Goal: Transaction & Acquisition: Purchase product/service

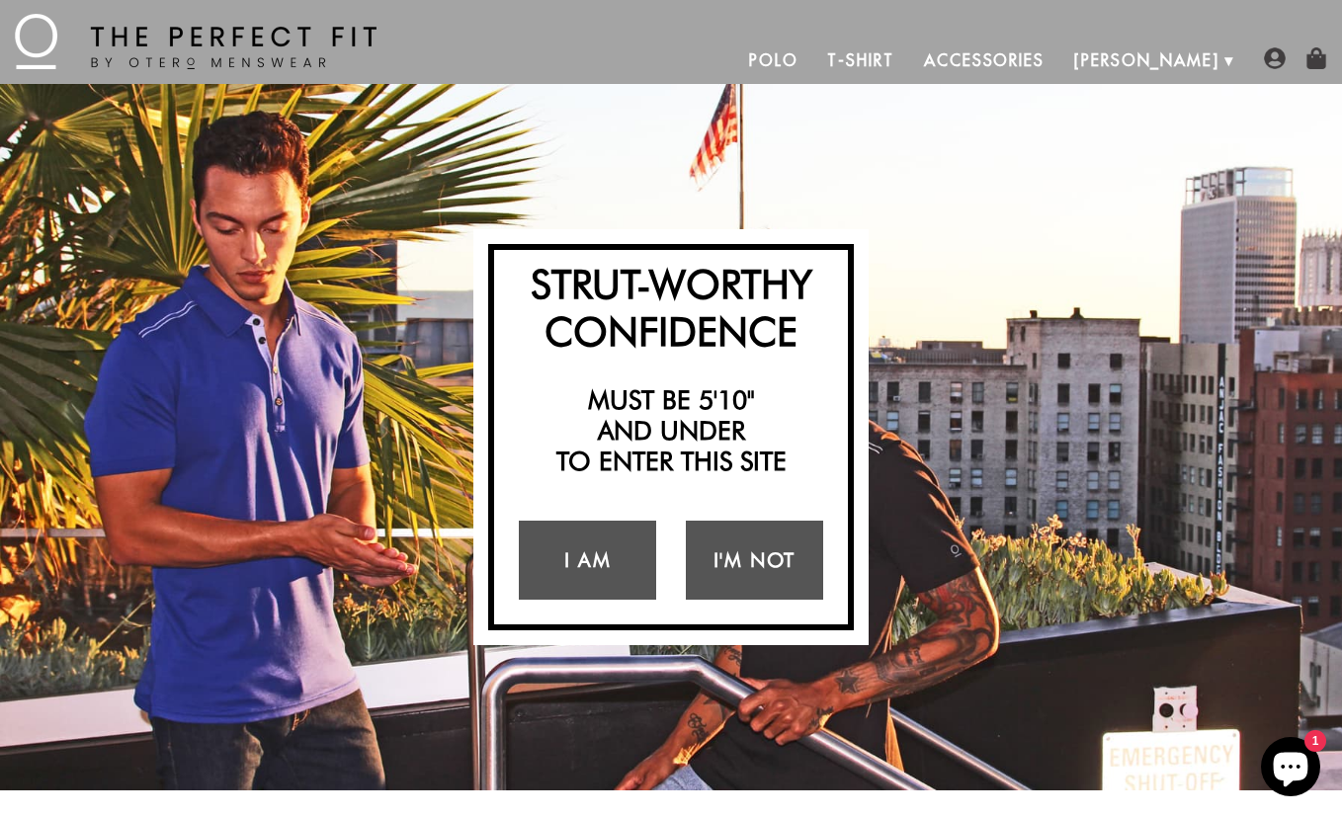
scroll to position [40, 0]
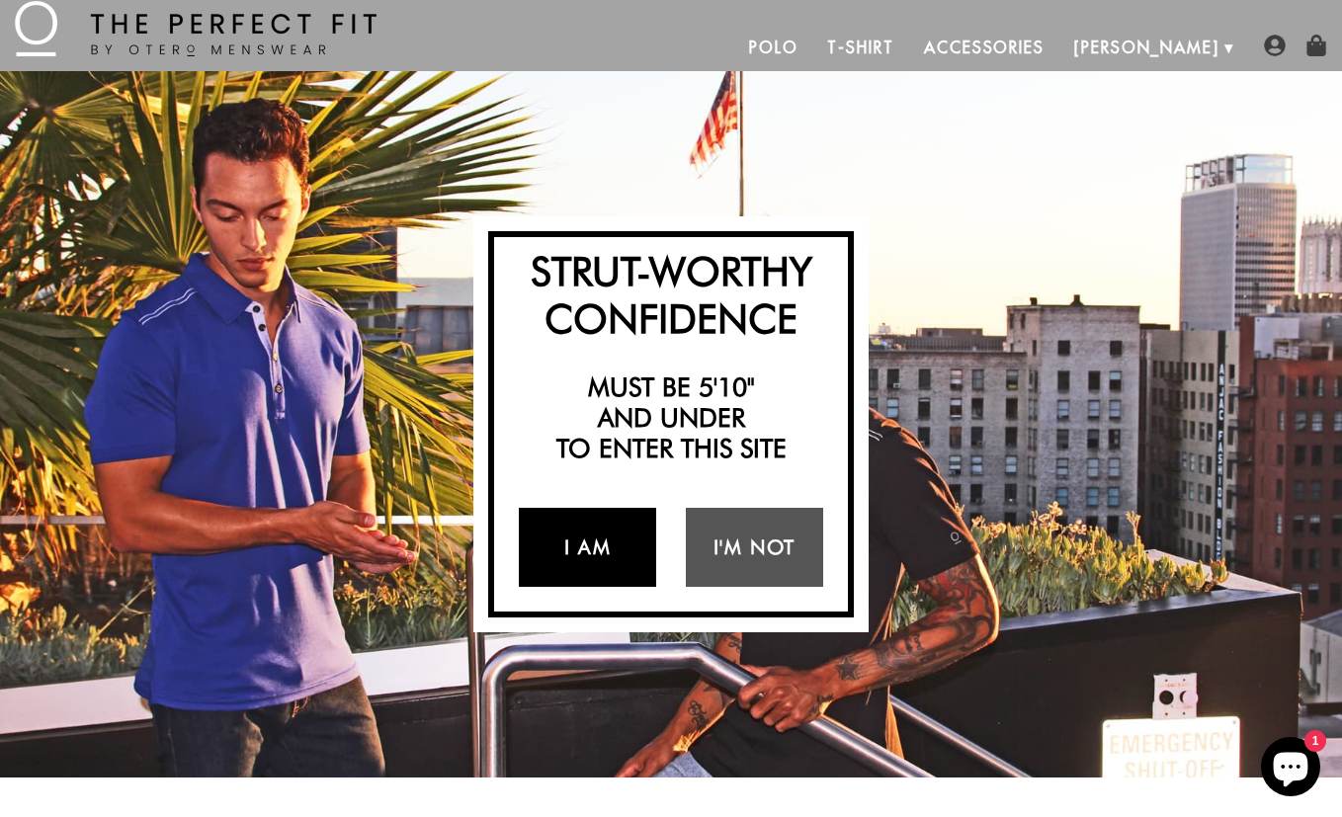
click at [598, 541] on link "I Am" at bounding box center [587, 547] width 137 height 79
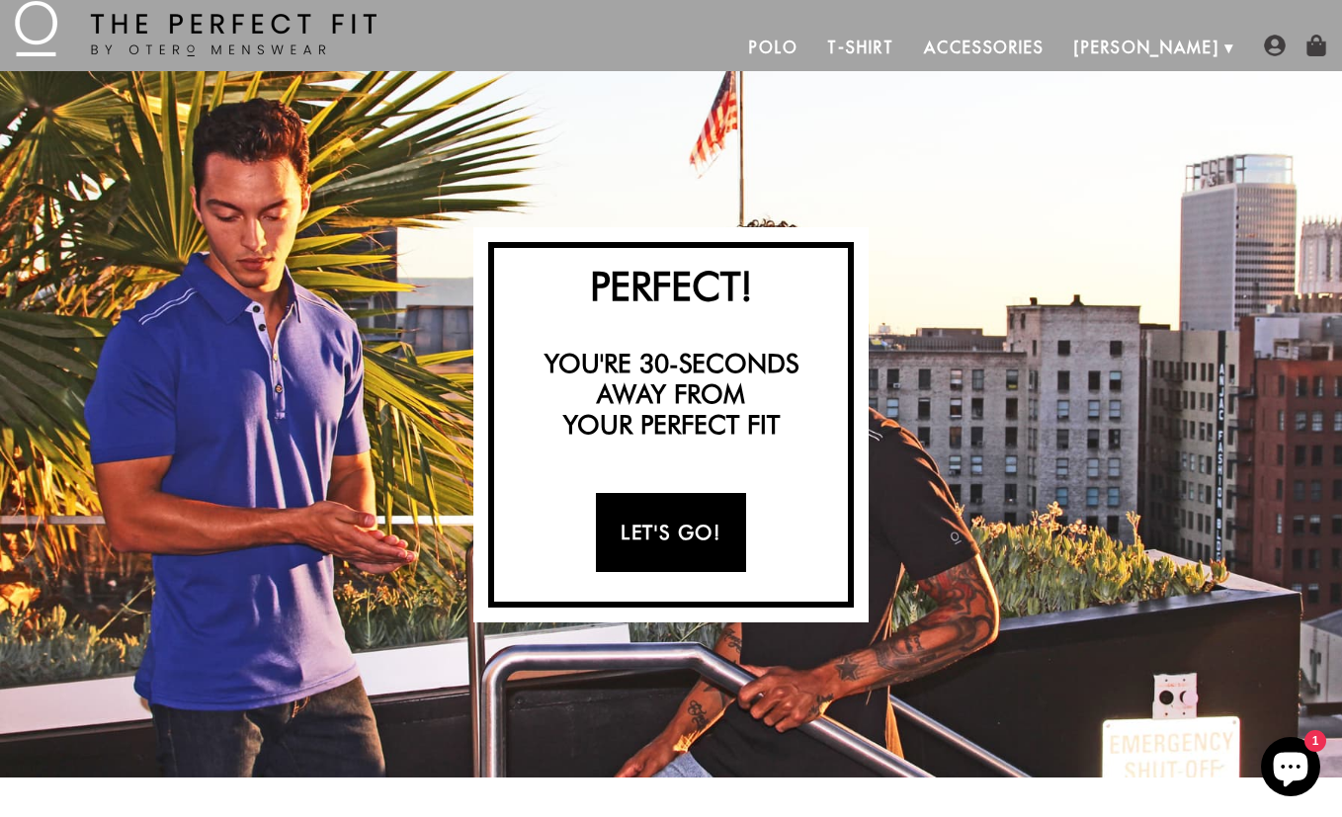
click at [624, 537] on link "Let's Go!" at bounding box center [670, 532] width 149 height 79
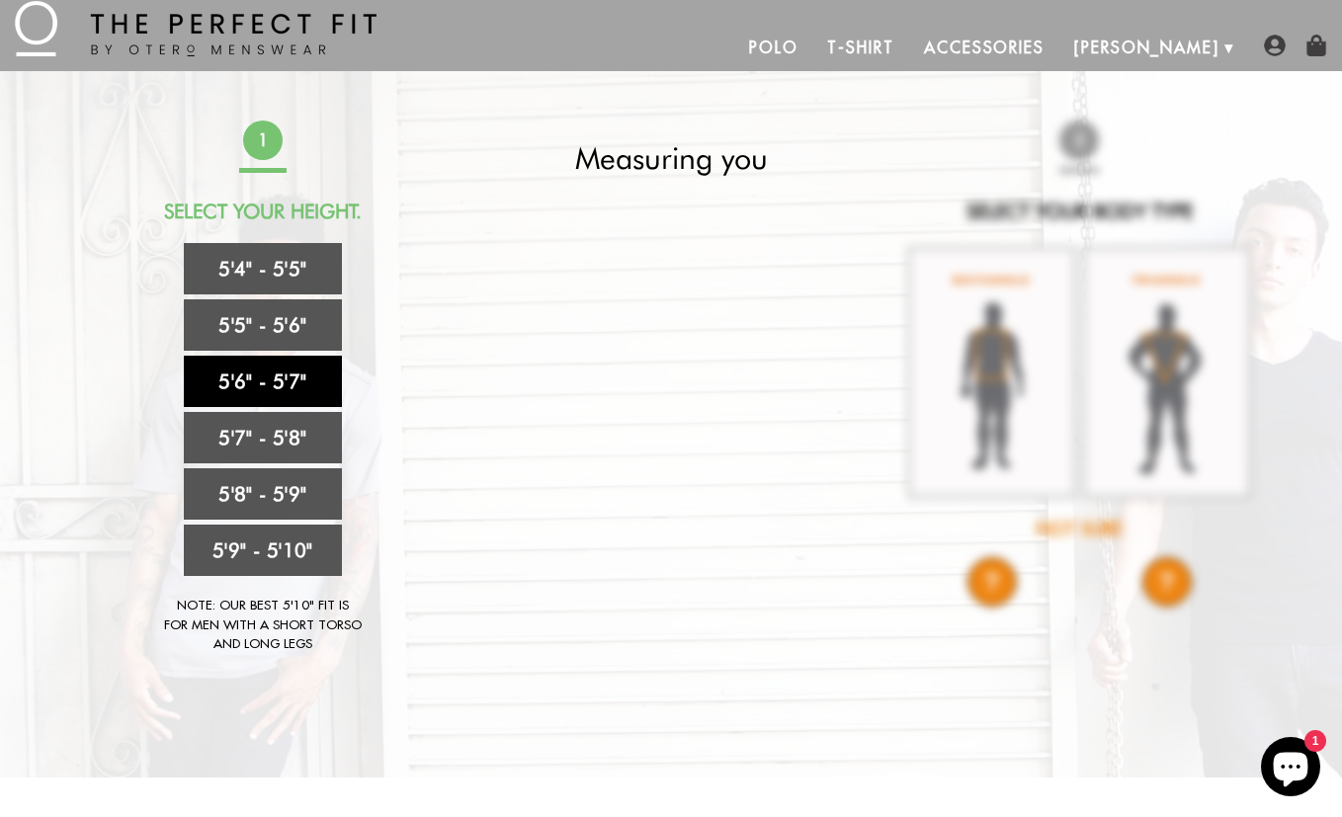
click at [248, 376] on link "5'6" - 5'7"" at bounding box center [263, 381] width 158 height 51
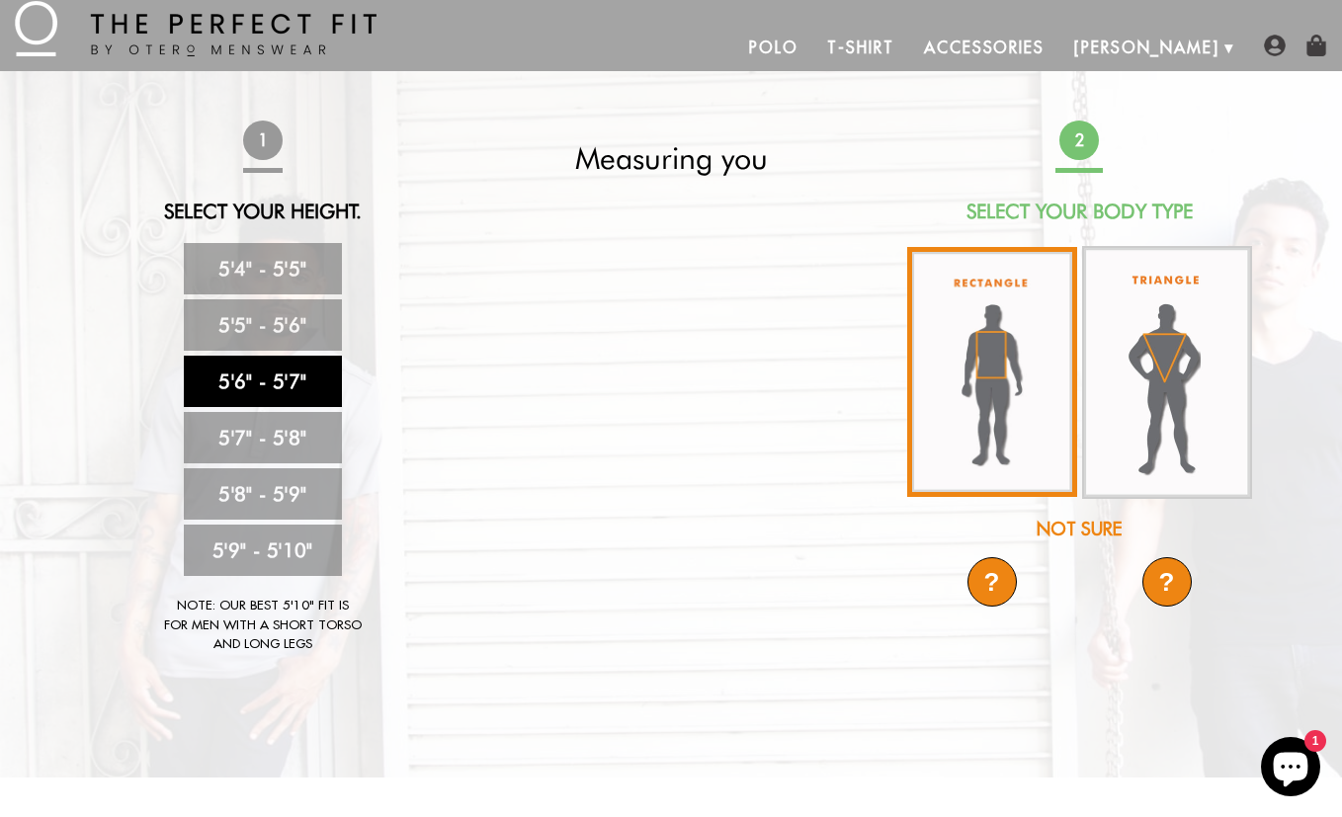
click at [942, 340] on img at bounding box center [992, 372] width 170 height 250
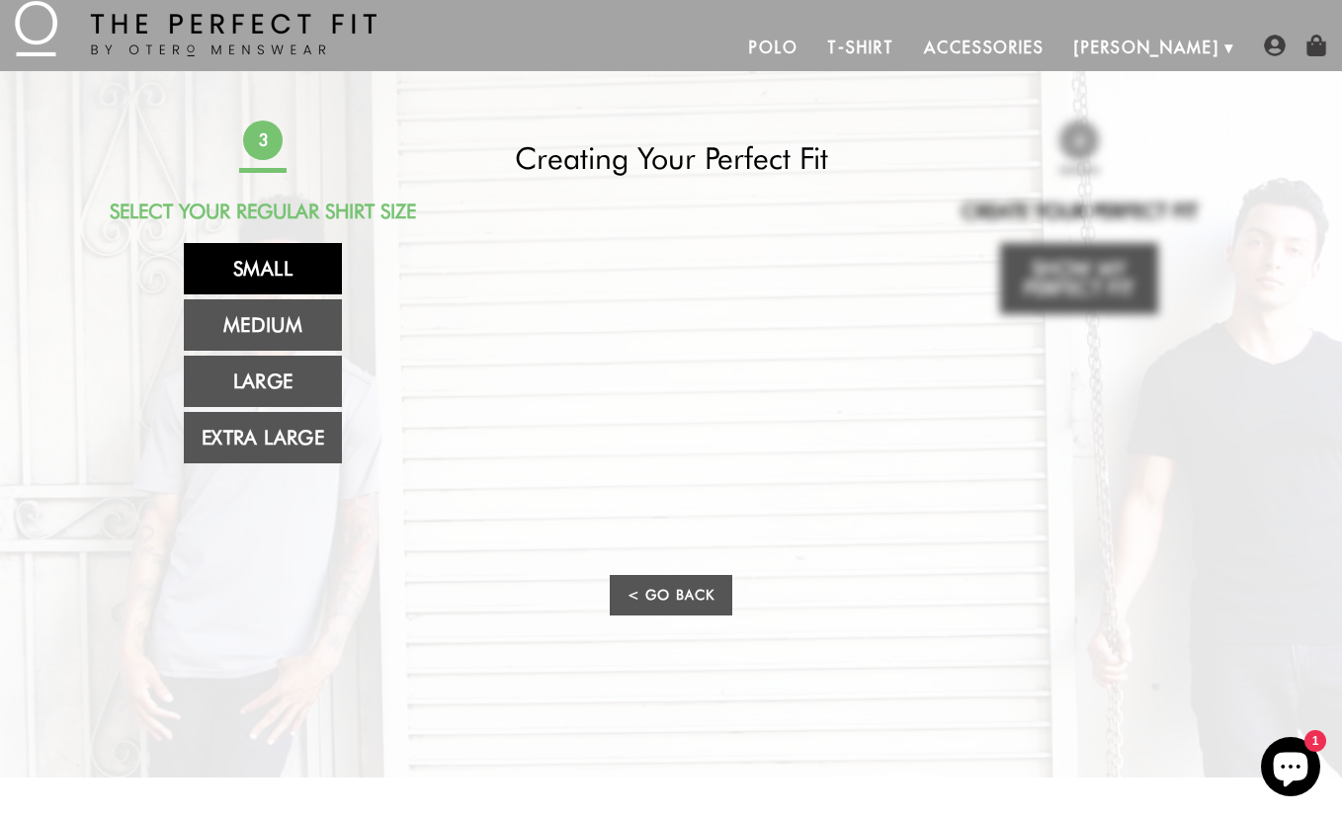
click at [321, 262] on link "Small" at bounding box center [263, 268] width 158 height 51
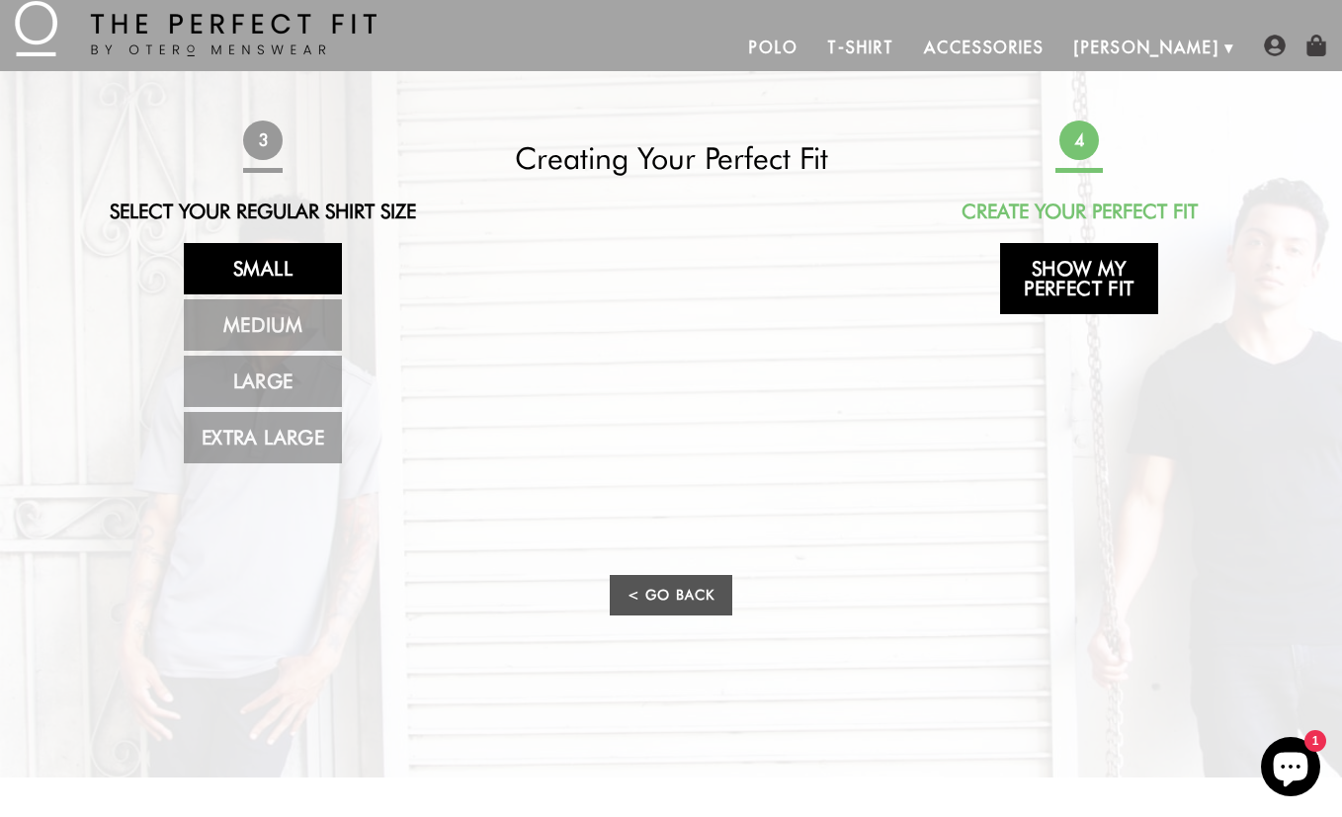
click at [1048, 278] on link "Show My Perfect Fit" at bounding box center [1079, 278] width 158 height 71
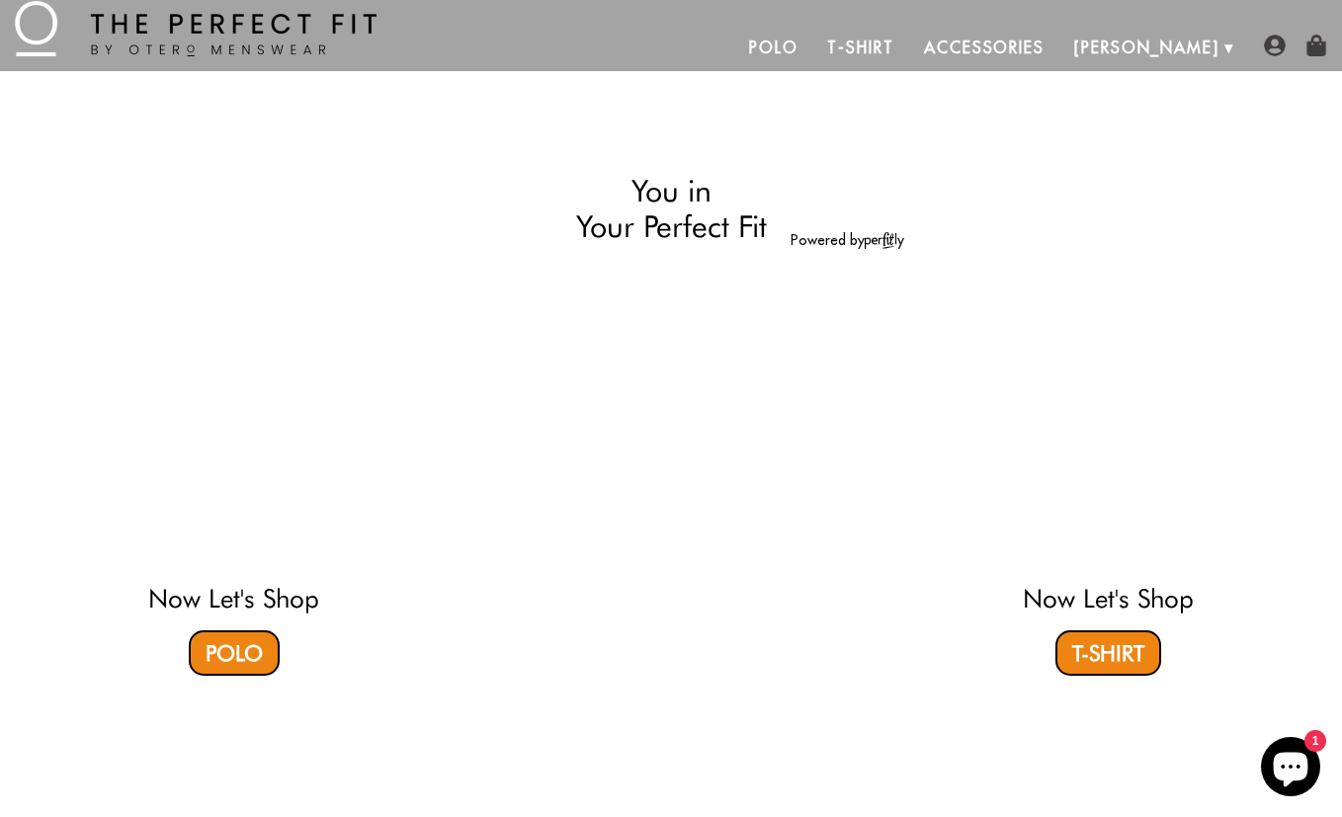
select select "56-57"
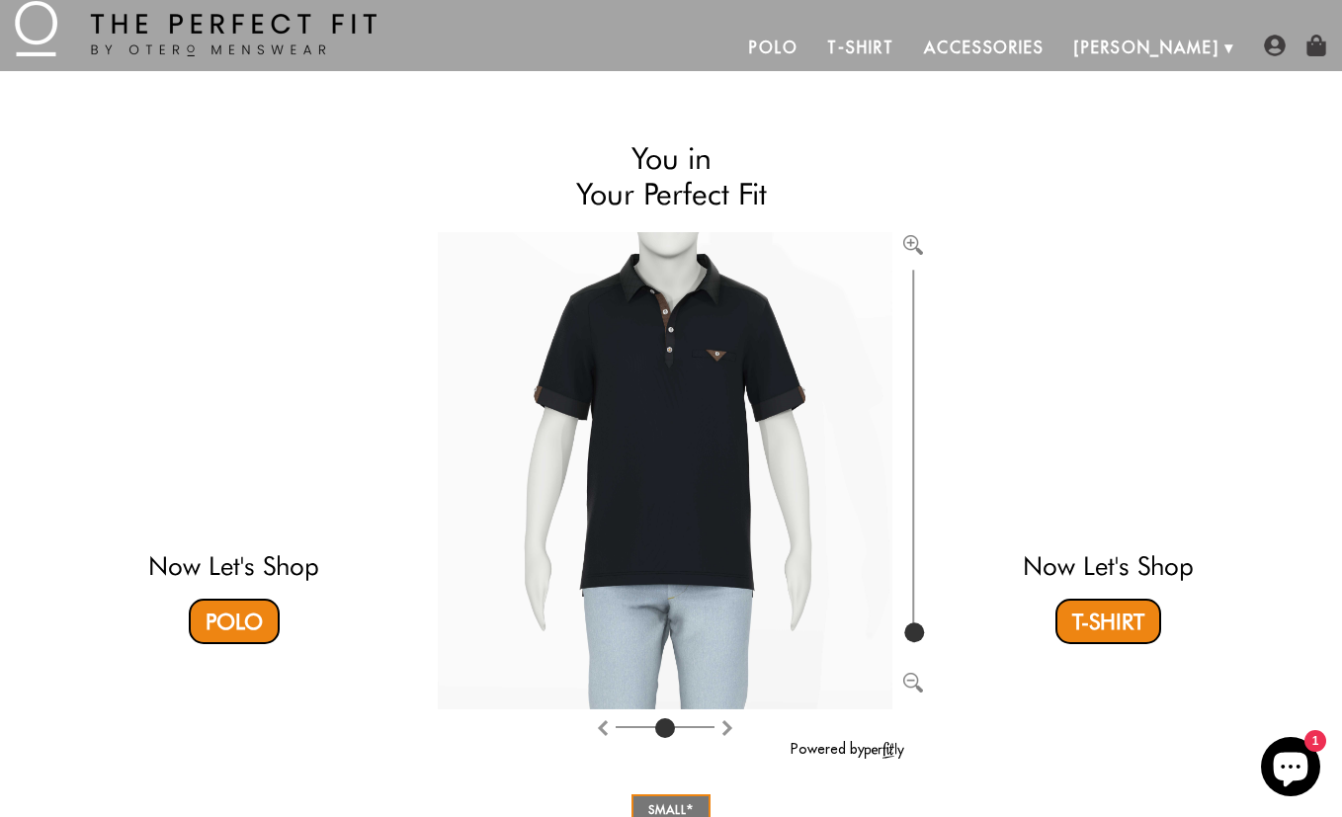
click at [948, 179] on div "Now Let's Shop Polo You in Your Perfect Fit Powered by SMALL MEDIUM LARGE XLARG…" at bounding box center [671, 621] width 1166 height 1001
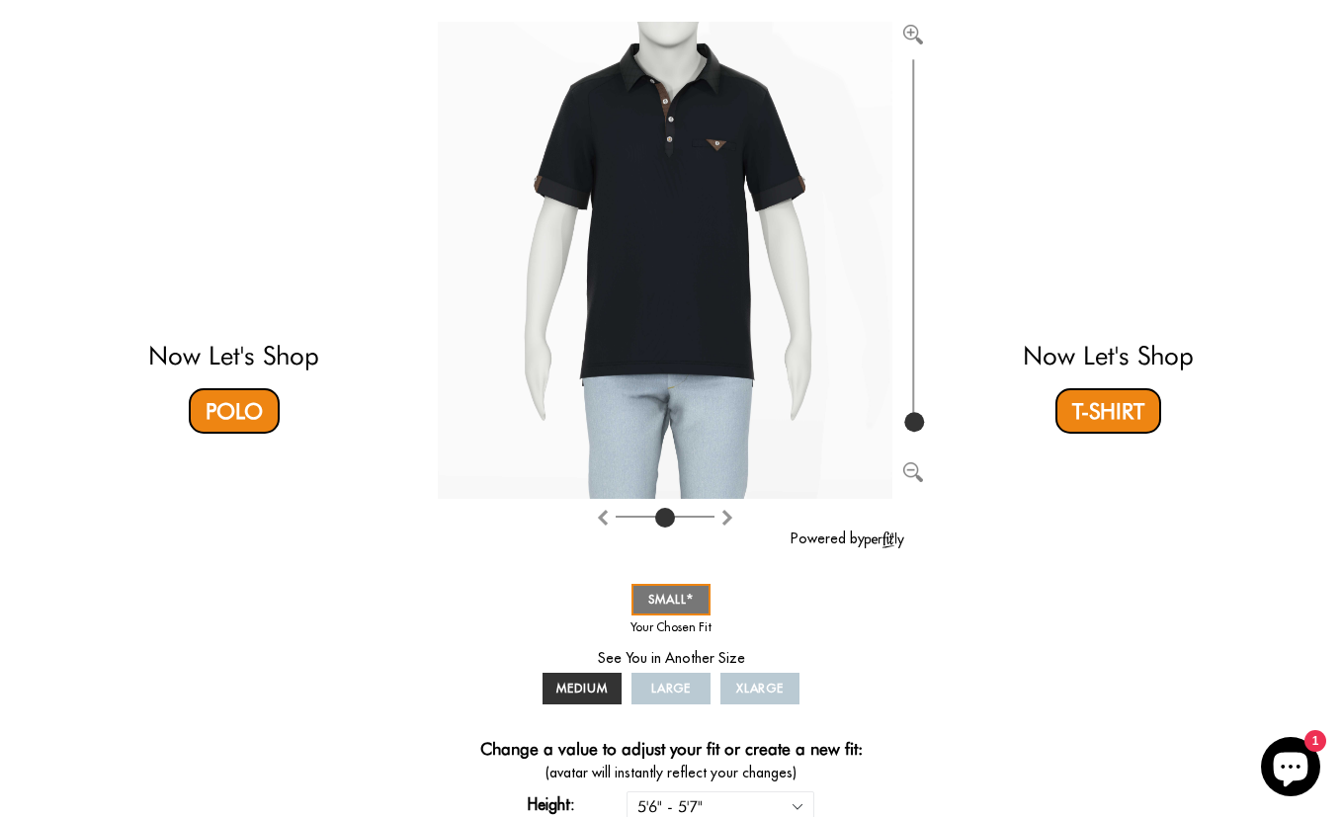
scroll to position [237, 0]
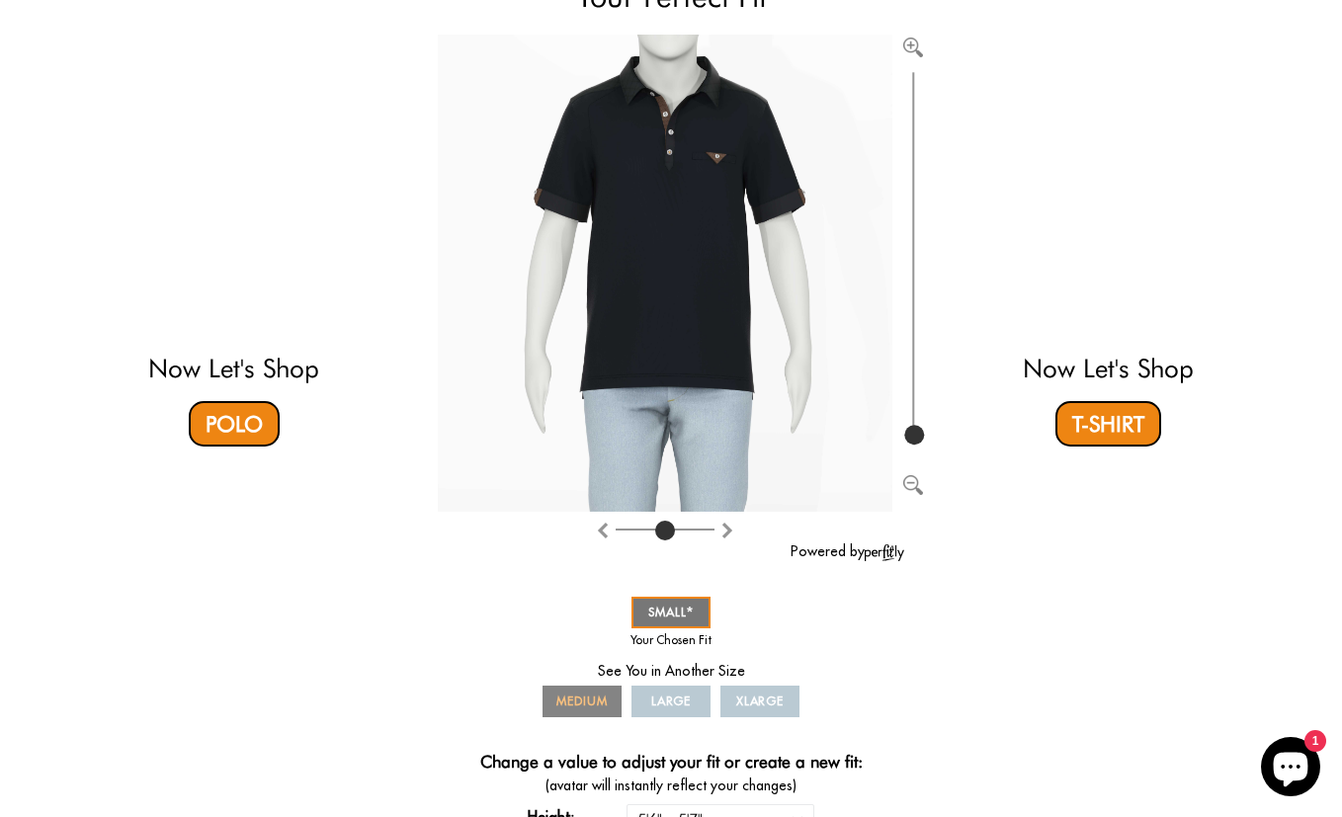
click at [609, 705] on link "MEDIUM" at bounding box center [581, 702] width 79 height 32
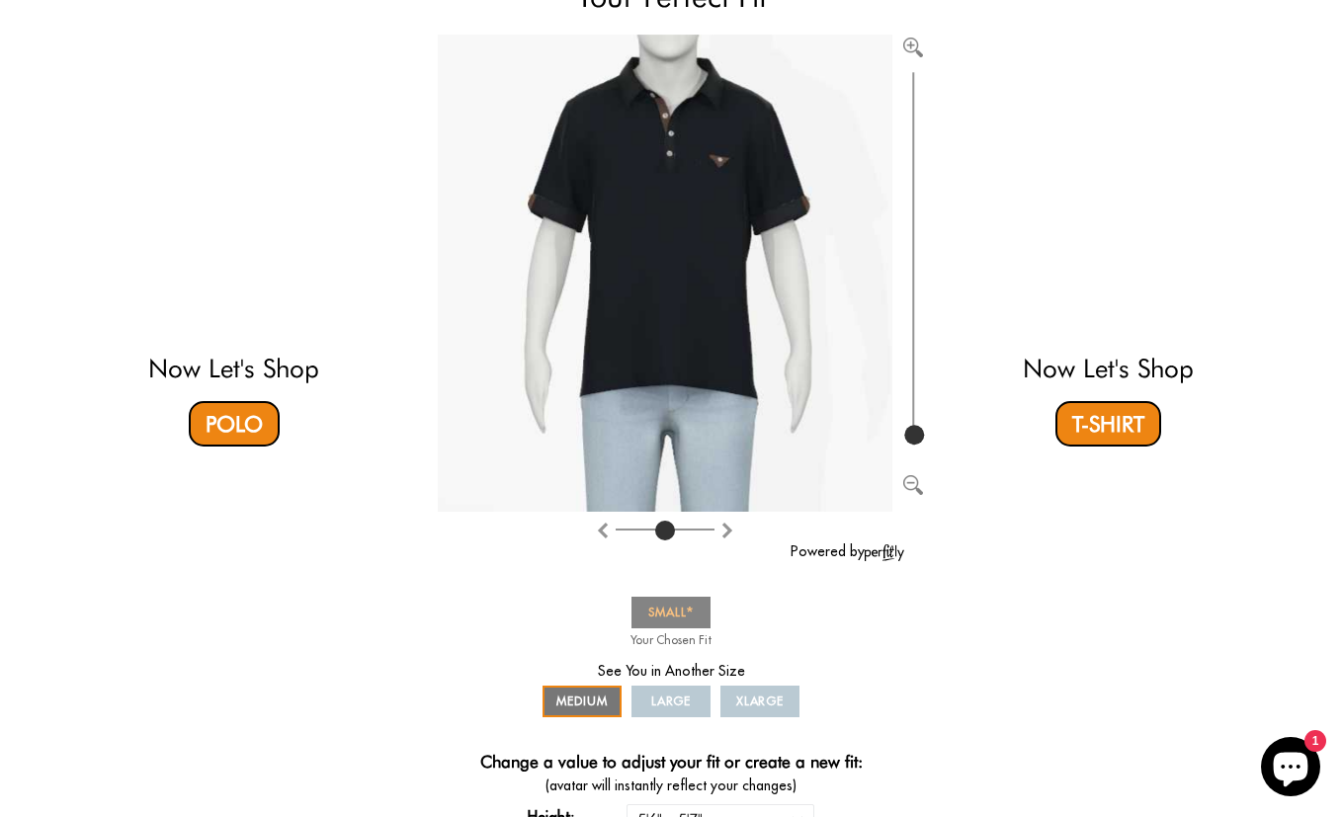
click at [662, 614] on span "SMALL" at bounding box center [670, 612] width 45 height 15
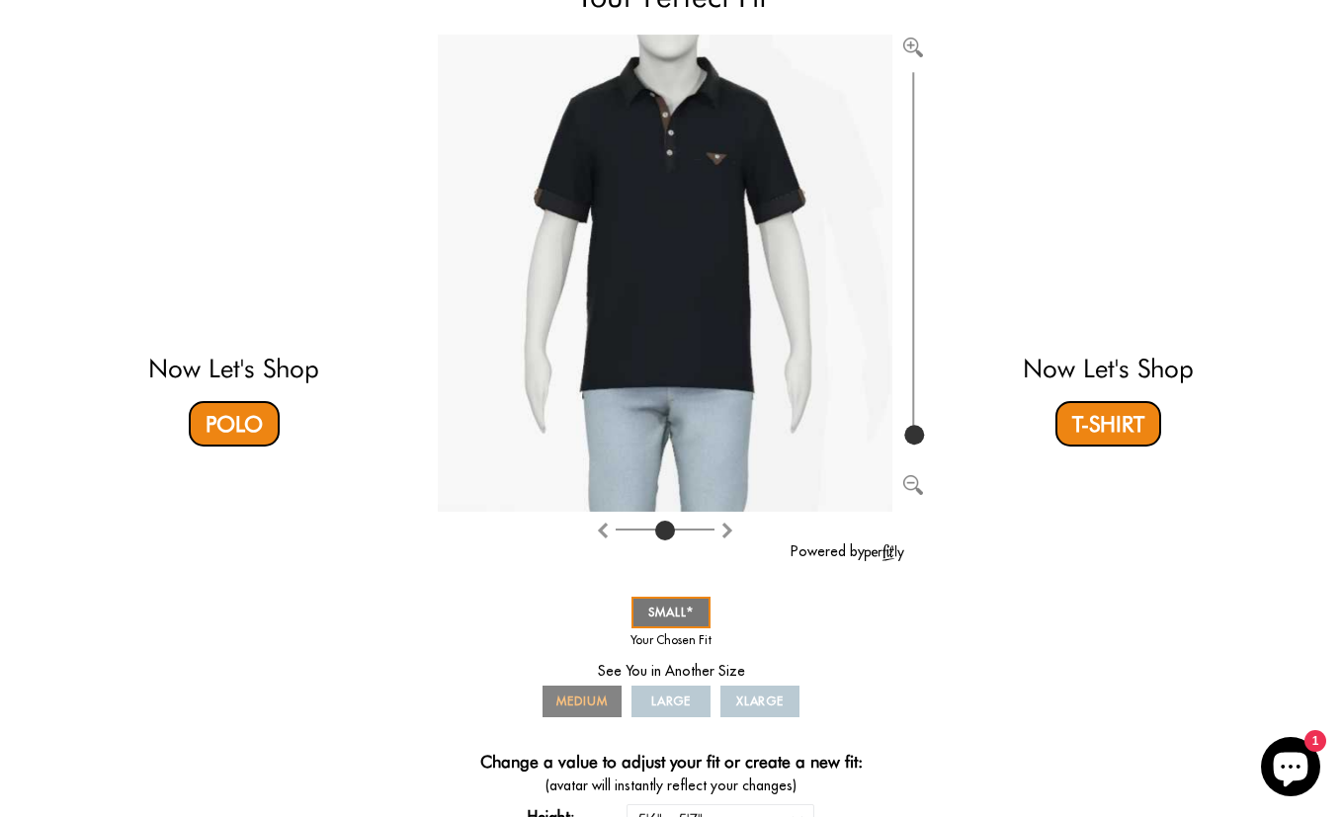
click at [608, 694] on link "MEDIUM" at bounding box center [581, 702] width 79 height 32
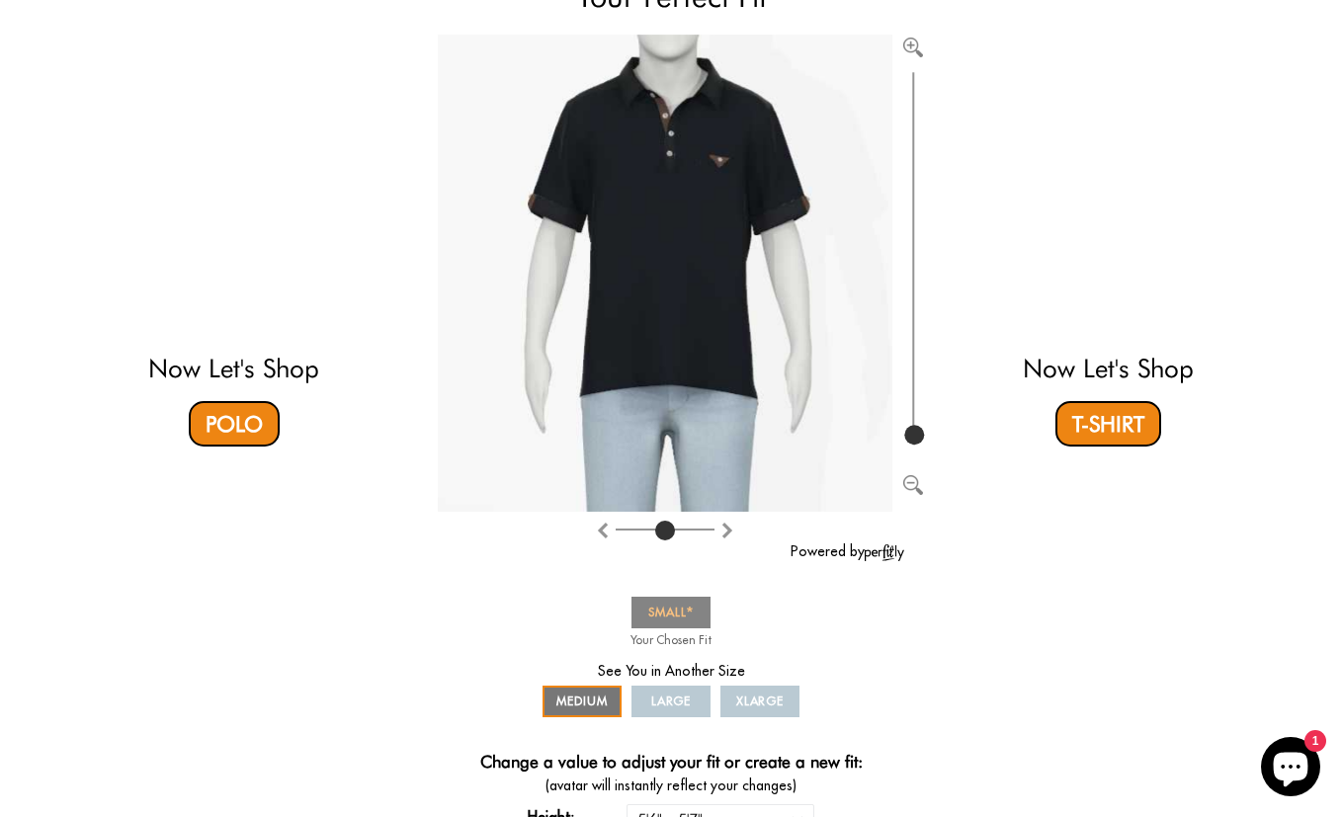
click at [647, 614] on link "SMALL" at bounding box center [670, 613] width 79 height 32
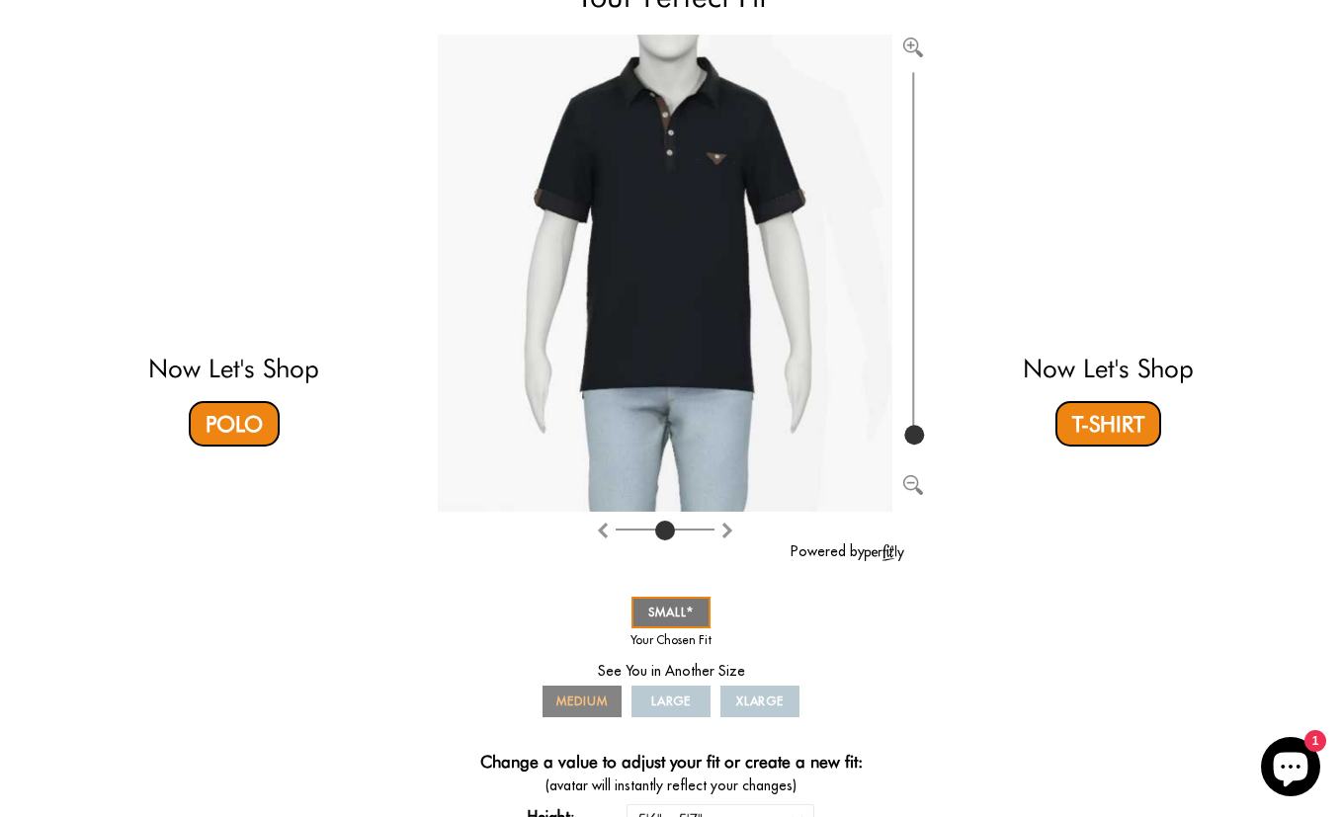
click at [596, 694] on span "MEDIUM" at bounding box center [581, 701] width 51 height 15
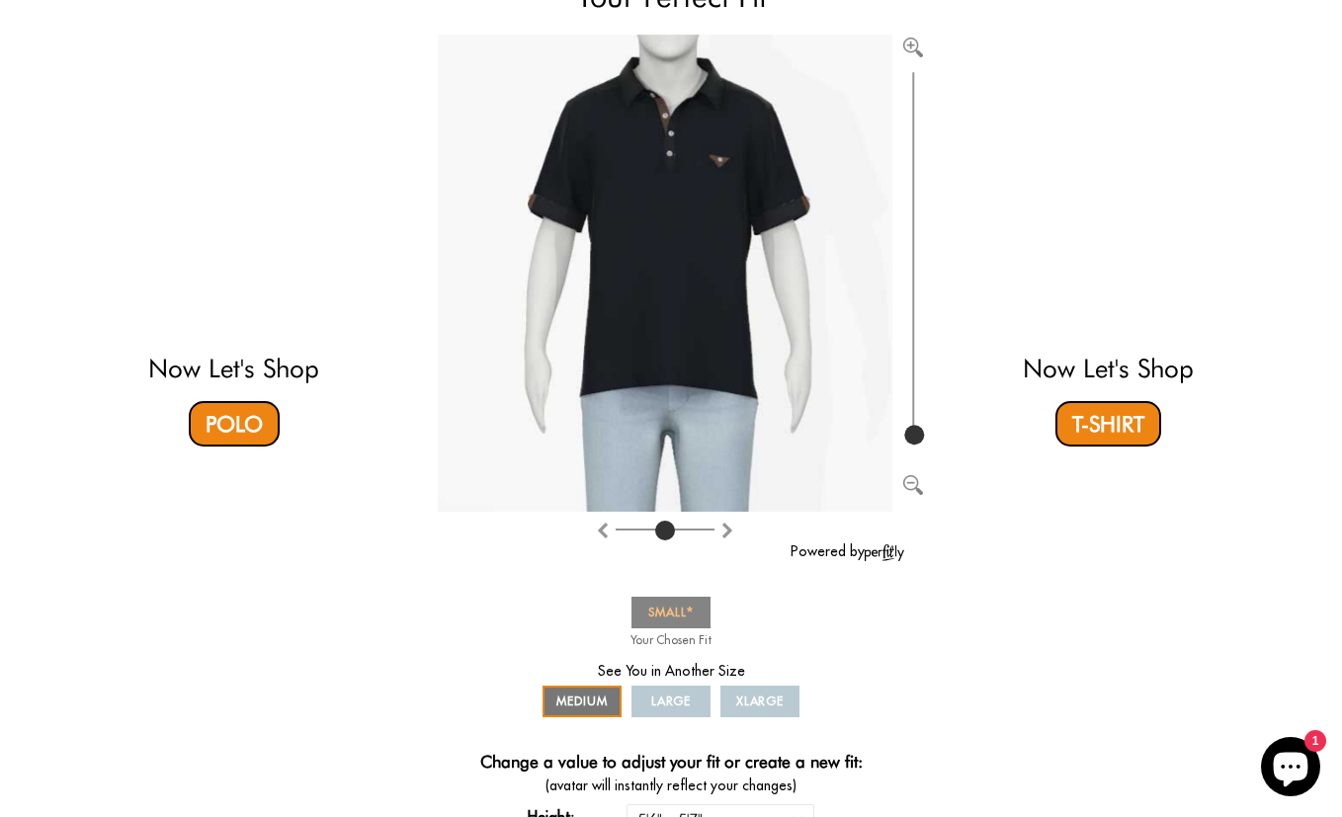
click at [637, 606] on link "SMALL" at bounding box center [670, 613] width 79 height 32
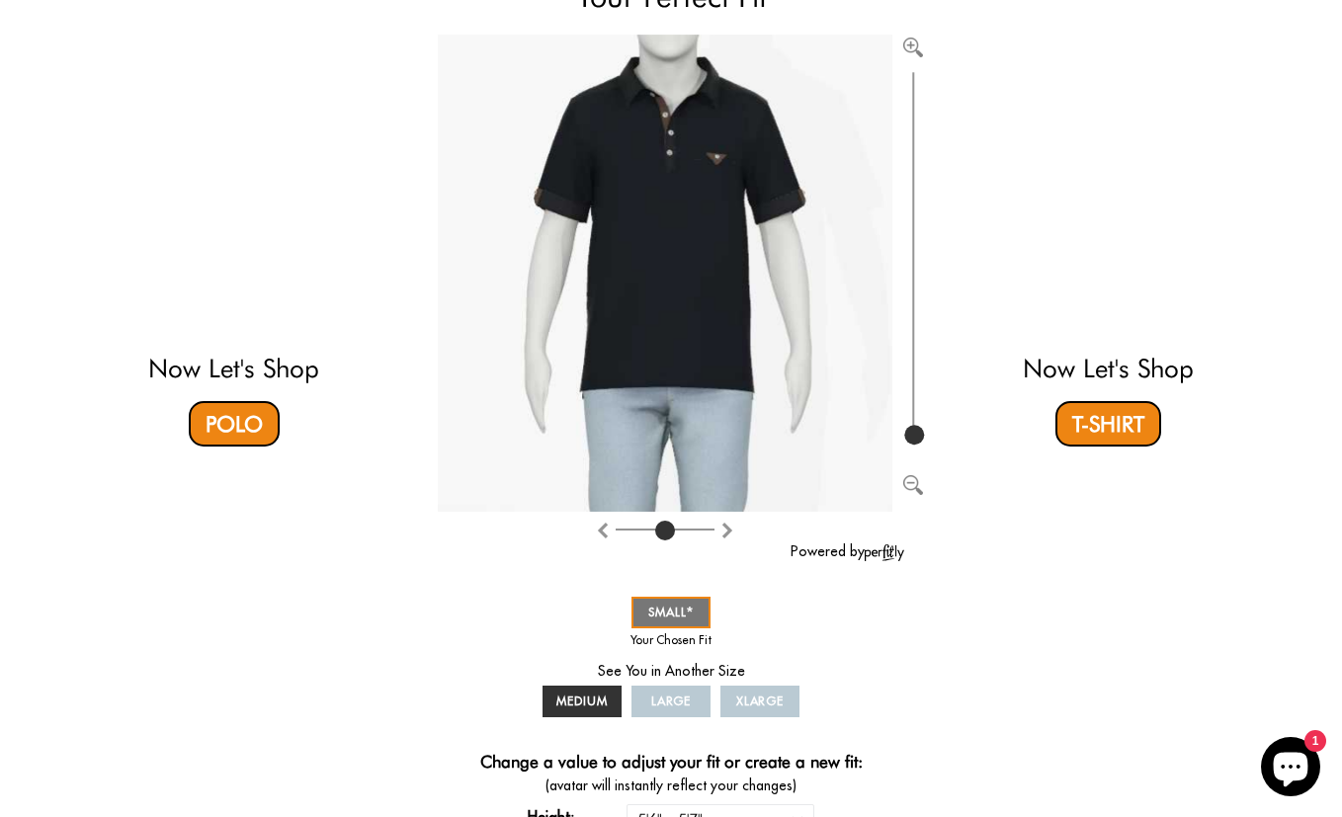
click at [751, 706] on span "XLARGE" at bounding box center [760, 701] width 48 height 15
click at [683, 696] on span "LARGE" at bounding box center [671, 701] width 41 height 15
click at [594, 696] on span "MEDIUM" at bounding box center [581, 701] width 51 height 15
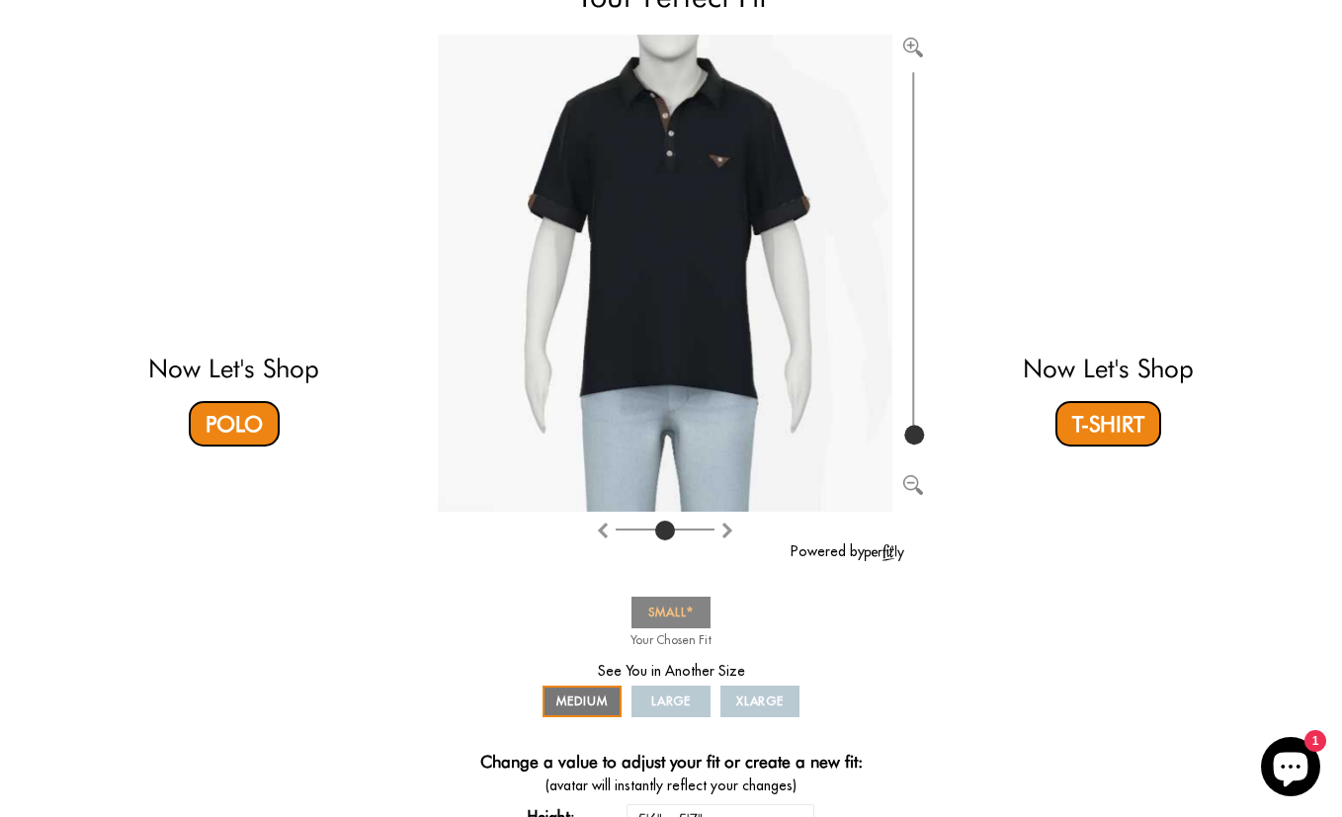
click at [654, 615] on span "SMALL" at bounding box center [670, 612] width 45 height 15
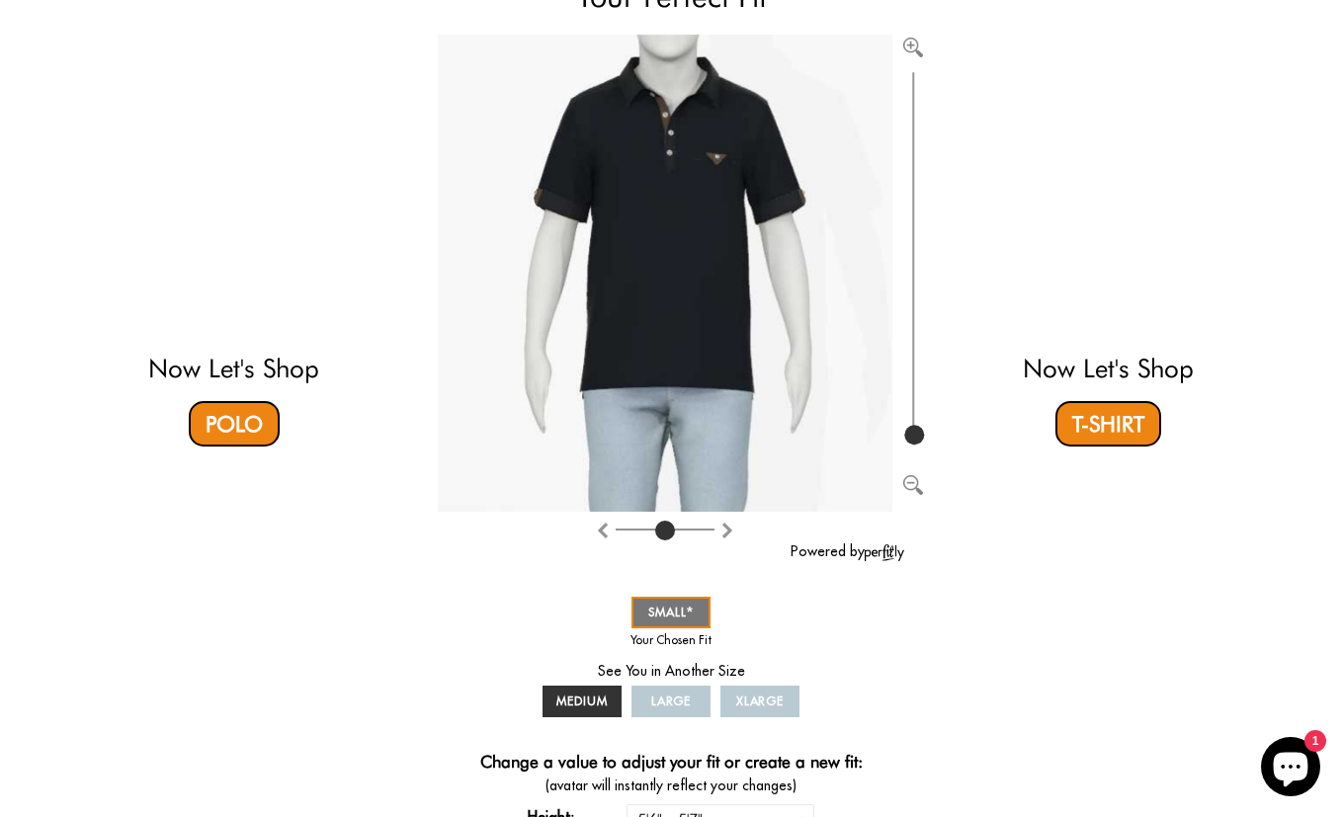
click at [995, 630] on div "Now Let's Shop Polo You in Your Perfect Fit Powered by SMALL MEDIUM LARGE XLARG…" at bounding box center [671, 423] width 1166 height 1001
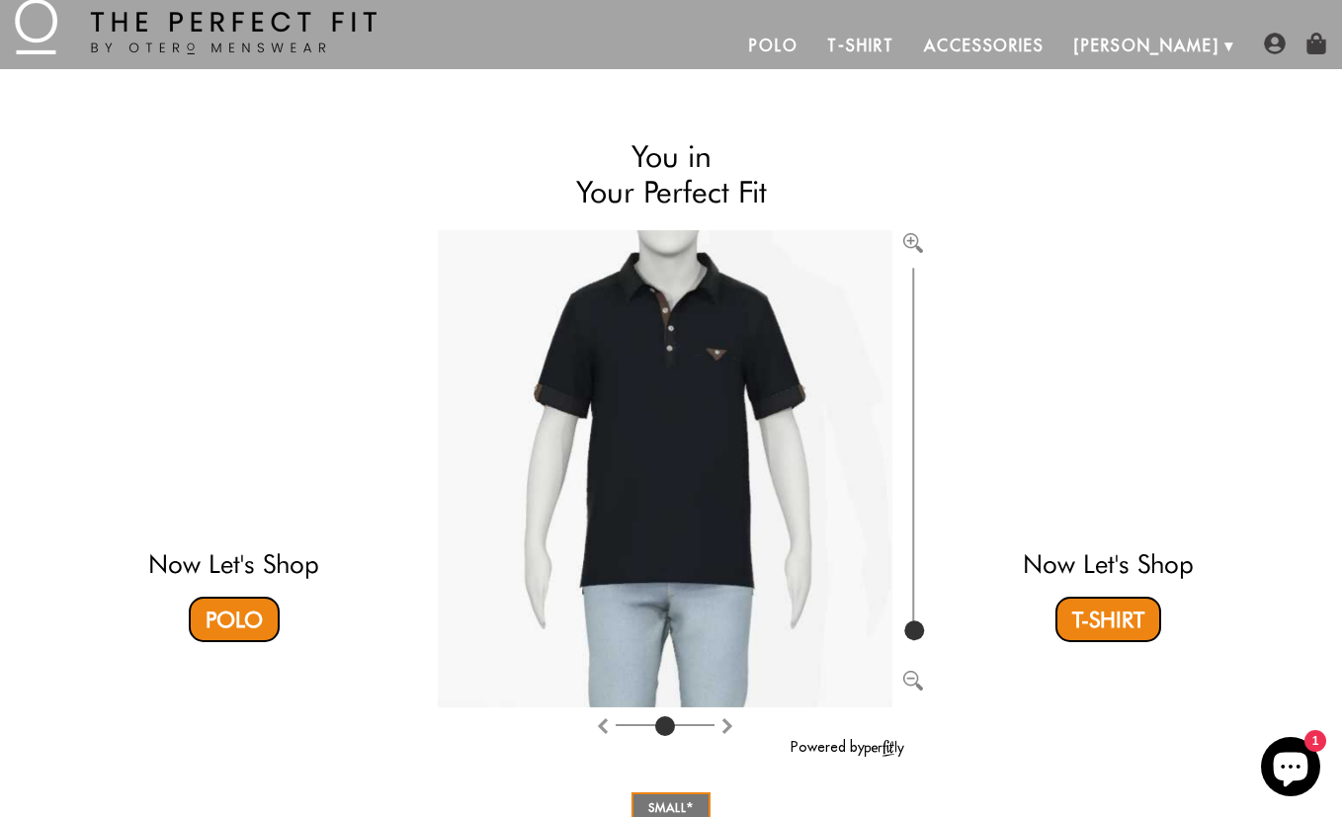
scroll to position [0, 0]
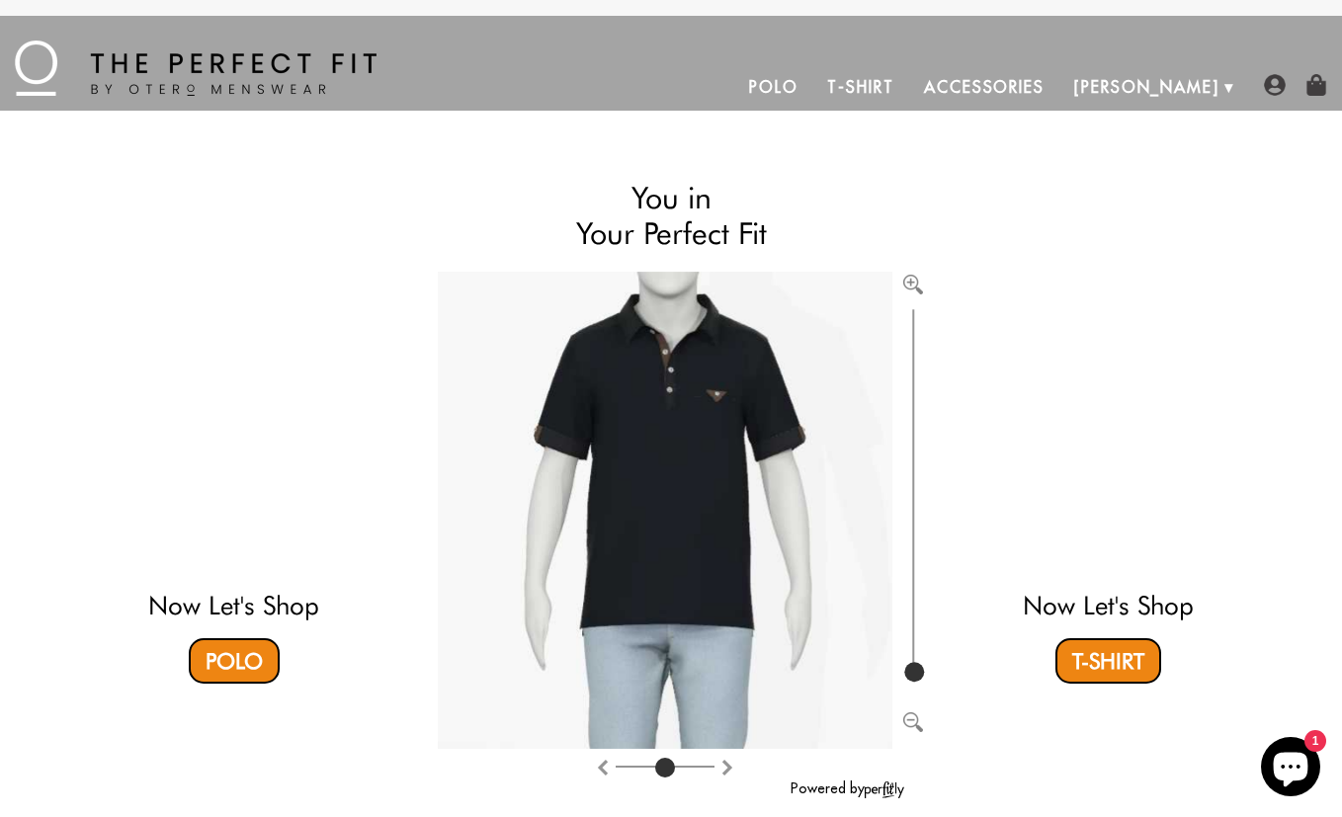
click at [908, 91] on link "T-Shirt" at bounding box center [860, 86] width 96 height 47
